Goal: Check status: Check status

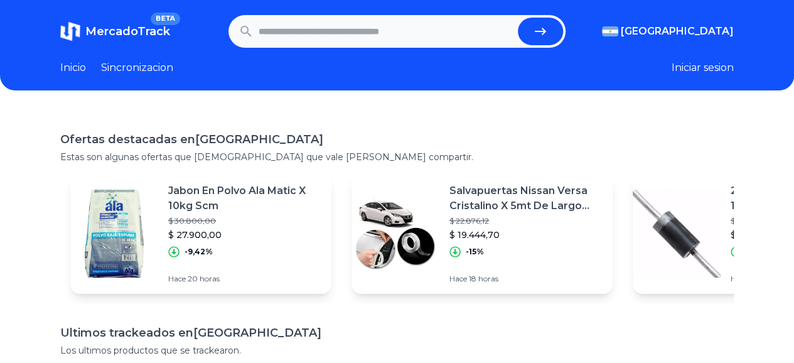
click at [288, 36] on input "text" at bounding box center [385, 32] width 254 height 28
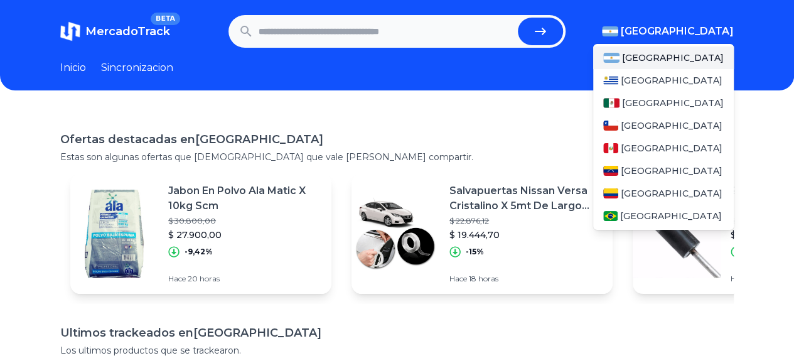
click at [700, 31] on span "[GEOGRAPHIC_DATA]" at bounding box center [676, 31] width 113 height 15
click at [661, 80] on span "[GEOGRAPHIC_DATA]" at bounding box center [671, 80] width 102 height 13
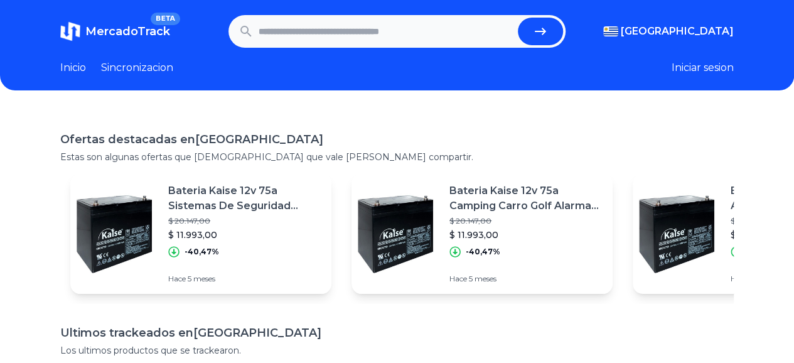
click at [349, 43] on input "text" at bounding box center [385, 32] width 254 height 28
type input "**********"
click at [518, 18] on button "submit" at bounding box center [540, 32] width 45 height 28
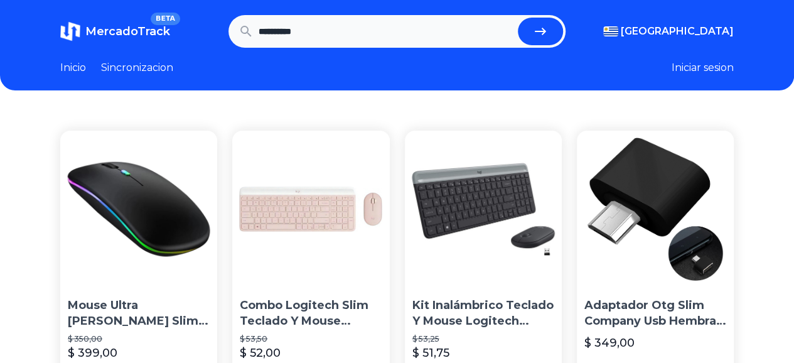
click at [141, 230] on img at bounding box center [138, 208] width 157 height 157
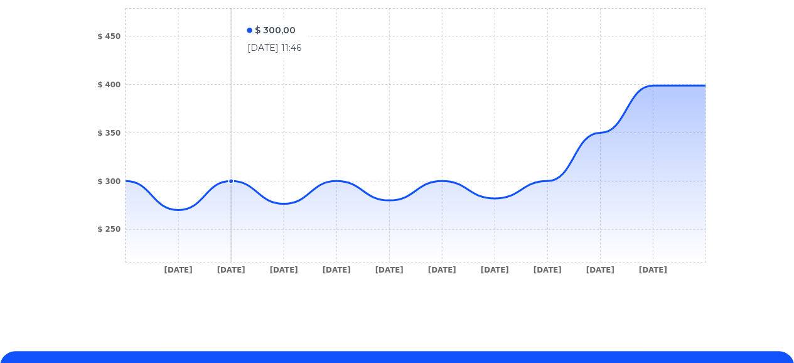
scroll to position [477, 0]
